Goal: Information Seeking & Learning: Learn about a topic

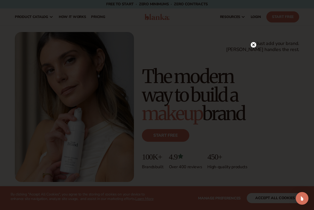
click at [255, 46] on circle at bounding box center [254, 45] width 6 height 6
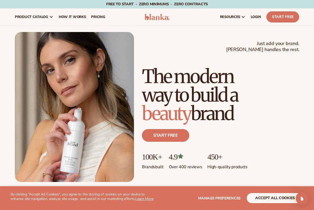
click at [156, 17] on img at bounding box center [157, 17] width 25 height 6
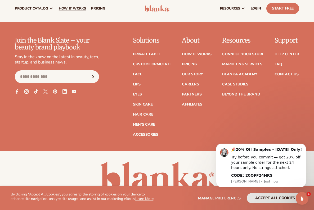
scroll to position [2046, 0]
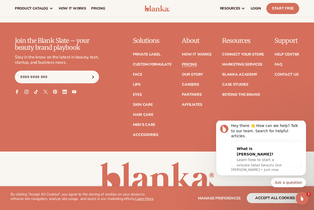
click at [192, 63] on link "Pricing" at bounding box center [189, 65] width 15 height 4
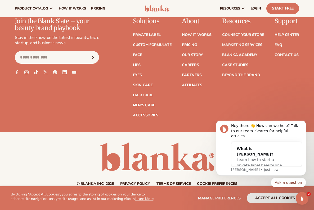
scroll to position [1072, 0]
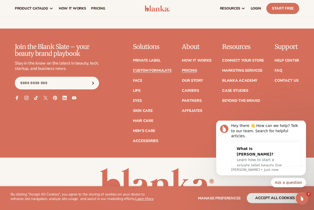
click at [162, 69] on link "Custom formulate" at bounding box center [152, 71] width 39 height 4
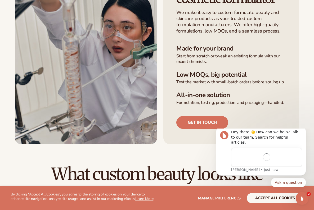
scroll to position [160, 0]
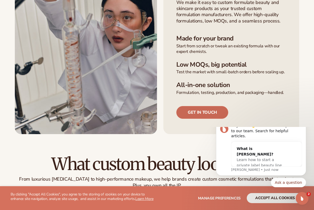
click at [185, 108] on link "Get in touch" at bounding box center [202, 112] width 52 height 13
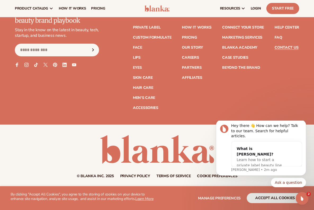
scroll to position [340, 0]
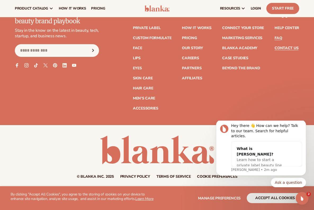
click at [281, 36] on link "FAQ" at bounding box center [278, 38] width 7 height 4
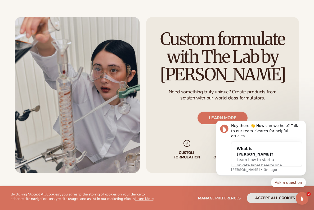
scroll to position [1186, 0]
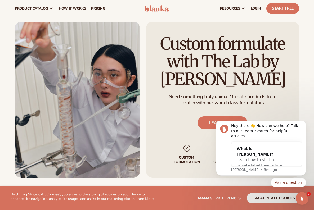
click at [243, 50] on h2 "Custom formulate with The Lab by Blanka" at bounding box center [222, 61] width 137 height 53
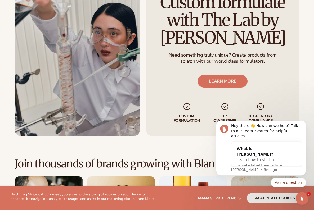
scroll to position [1239, 0]
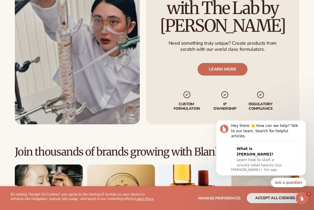
click at [226, 64] on link "LEARN MORE" at bounding box center [223, 69] width 50 height 13
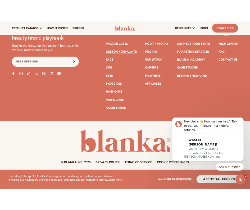
scroll to position [733, 0]
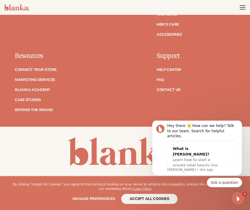
click at [20, 137] on div "© Blanka Inc. 2025 Privacy policy Terms of service Contact information Cookie p…" at bounding box center [125, 158] width 250 height 43
click at [98, 200] on span "Manage preferences" at bounding box center [94, 198] width 43 height 5
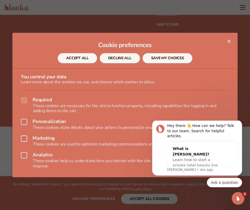
click at [116, 59] on button "DECLINE ALL" at bounding box center [120, 58] width 40 height 10
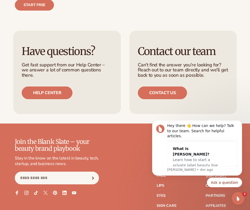
scroll to position [1165, 0]
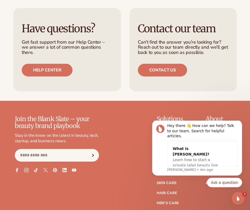
click at [27, 168] on icon at bounding box center [26, 170] width 5 height 5
